Goal: Contribute content: Add original content to the website for others to see

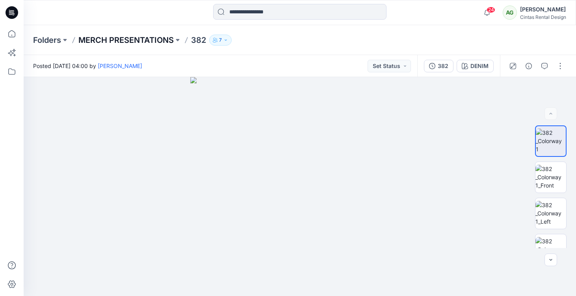
click at [141, 39] on p "MERCH PRESENTATIONS" at bounding box center [125, 40] width 95 height 11
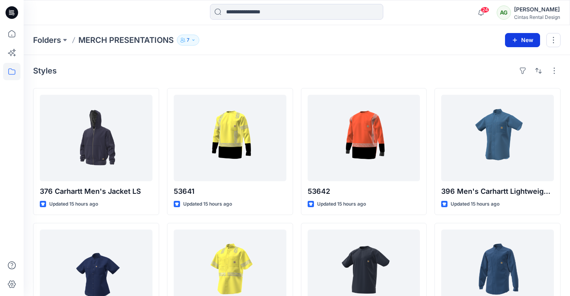
click at [524, 36] on button "New" at bounding box center [522, 40] width 35 height 14
click at [507, 59] on p "New Style" at bounding box center [498, 59] width 26 height 9
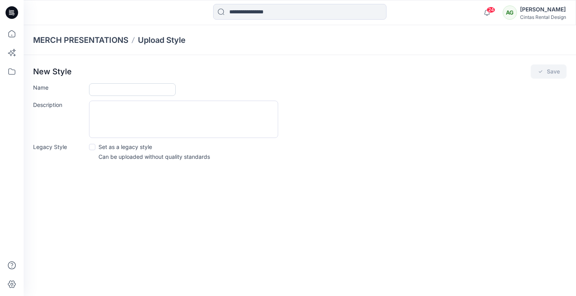
click at [157, 87] on input "Name" at bounding box center [132, 89] width 87 height 13
type input "**********"
click at [542, 73] on icon "submit" at bounding box center [540, 72] width 6 height 6
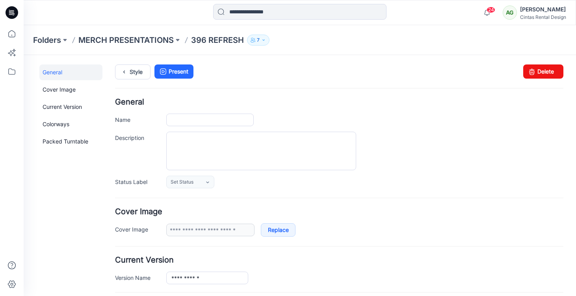
type input "**********"
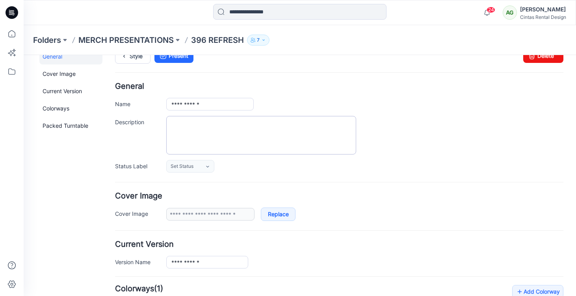
scroll to position [164, 0]
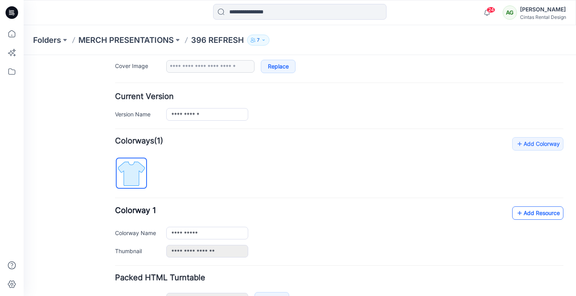
click at [523, 217] on link "Add Resource" at bounding box center [537, 213] width 51 height 13
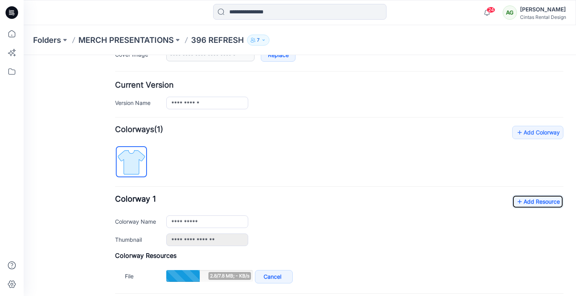
scroll to position [176, 0]
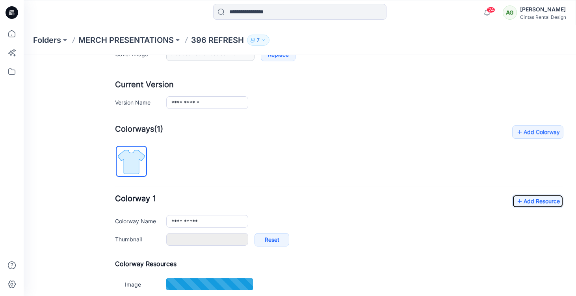
type input "**********"
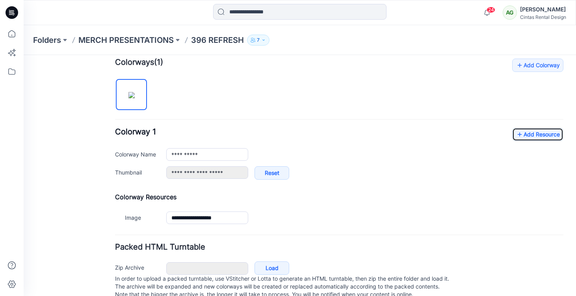
scroll to position [243, 0]
click at [519, 134] on link "Add Resource" at bounding box center [537, 134] width 51 height 13
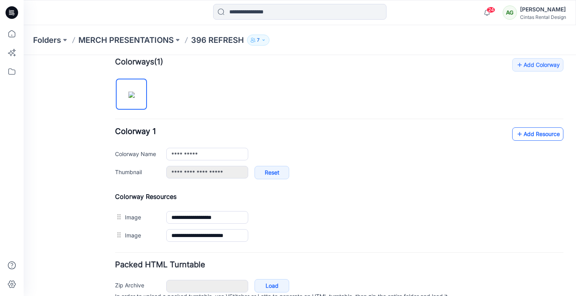
click at [552, 138] on link "Add Resource" at bounding box center [537, 134] width 51 height 13
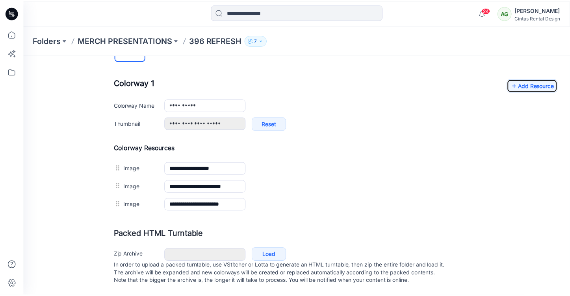
scroll to position [33, 0]
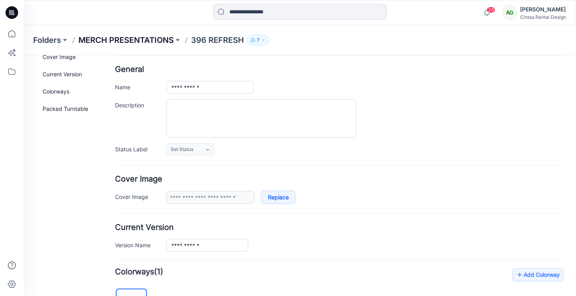
click at [127, 44] on p "MERCH PRESENTATIONS" at bounding box center [125, 40] width 95 height 11
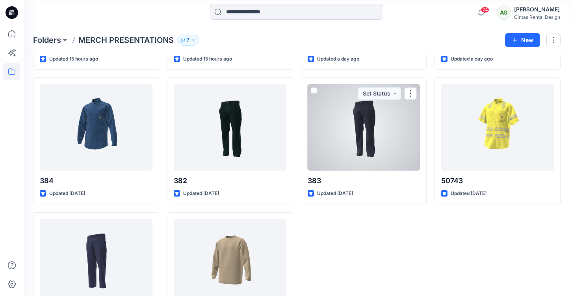
scroll to position [280, 0]
